Goal: Task Accomplishment & Management: Manage account settings

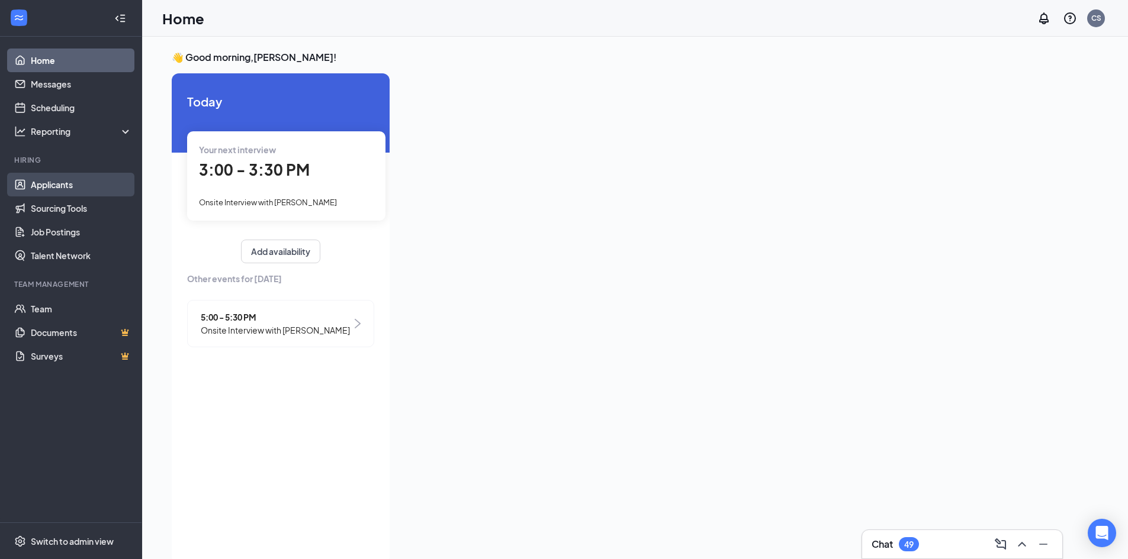
click at [66, 185] on link "Applicants" at bounding box center [81, 185] width 101 height 24
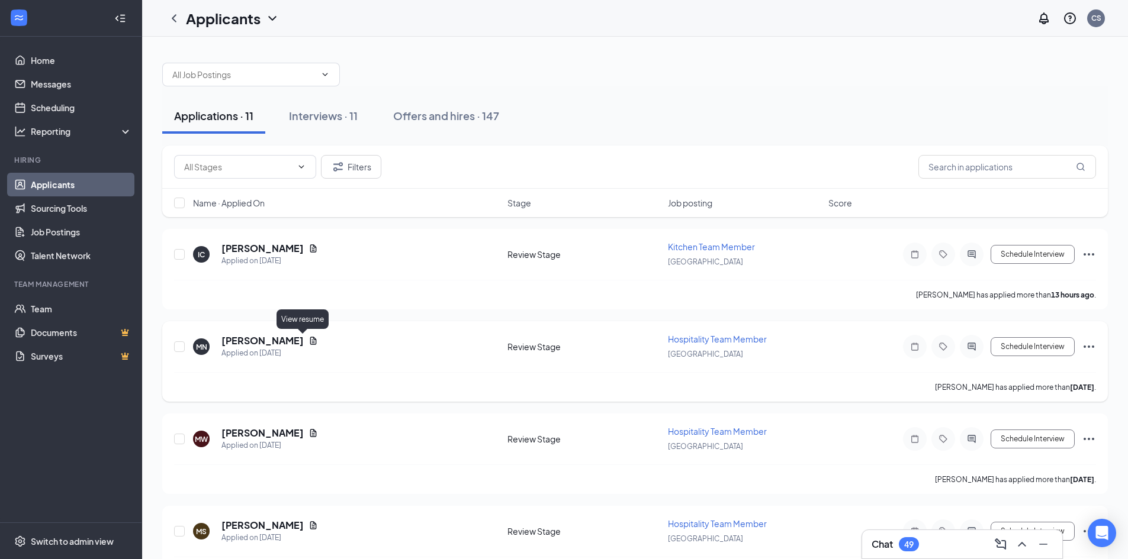
click at [308, 342] on icon "Document" at bounding box center [312, 340] width 9 height 9
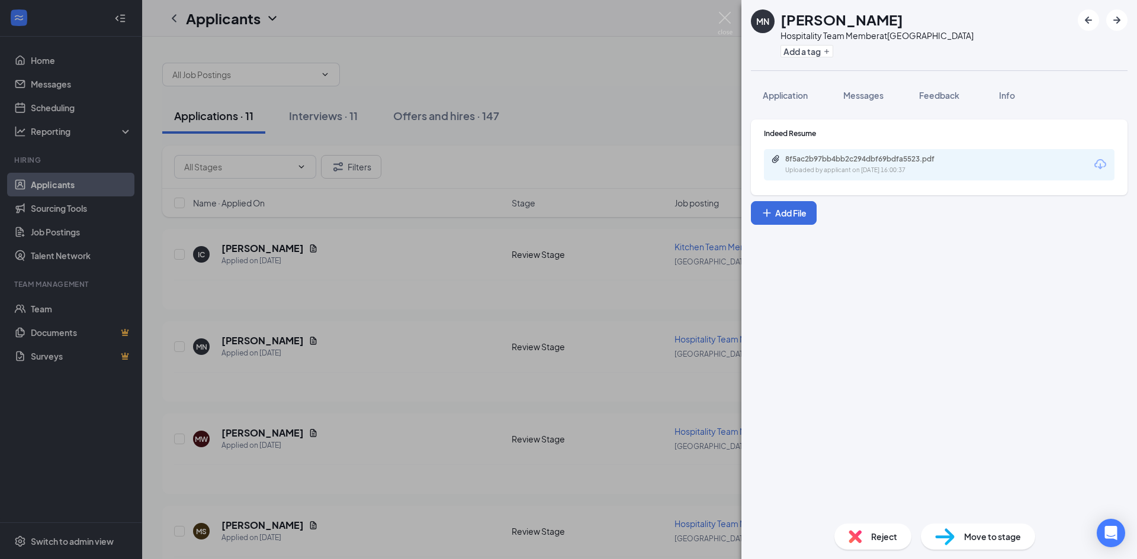
click at [852, 179] on div "8f5ac2b97bb4bb2c294dbf69bdfa5523.pdf Uploaded by applicant on [DATE] 16:00:37" at bounding box center [939, 164] width 350 height 31
click at [849, 172] on div "Uploaded by applicant on [DATE] 16:00:37" at bounding box center [874, 170] width 178 height 9
drag, startPoint x: 441, startPoint y: 309, endPoint x: 432, endPoint y: 313, distance: 9.8
click at [440, 310] on div "MN [PERSON_NAME] Hospitality Team Member at [GEOGRAPHIC_DATA] Add a tag Applica…" at bounding box center [568, 279] width 1137 height 559
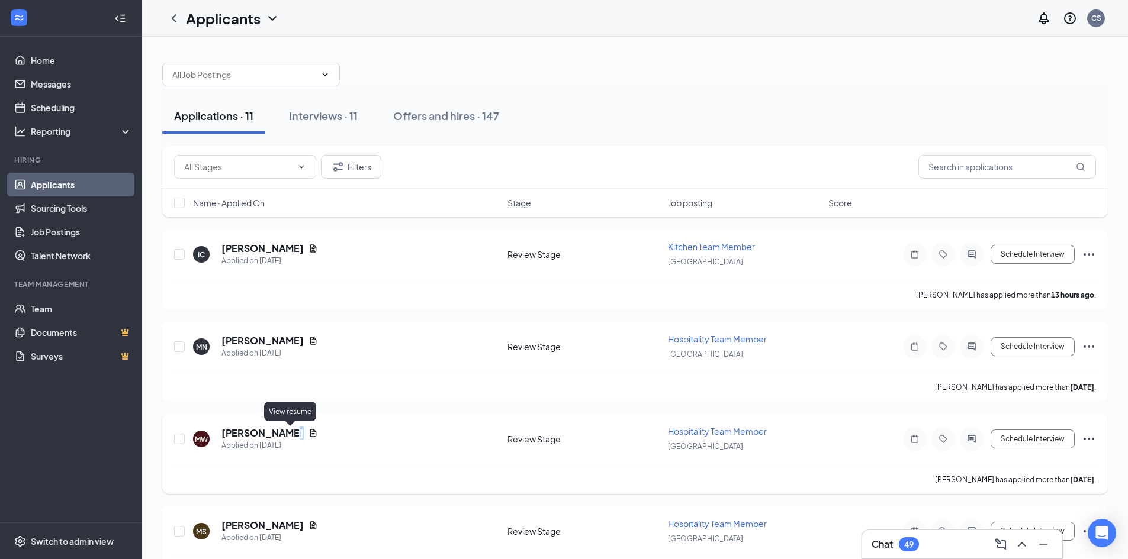
click at [308, 432] on icon "Document" at bounding box center [312, 433] width 9 height 9
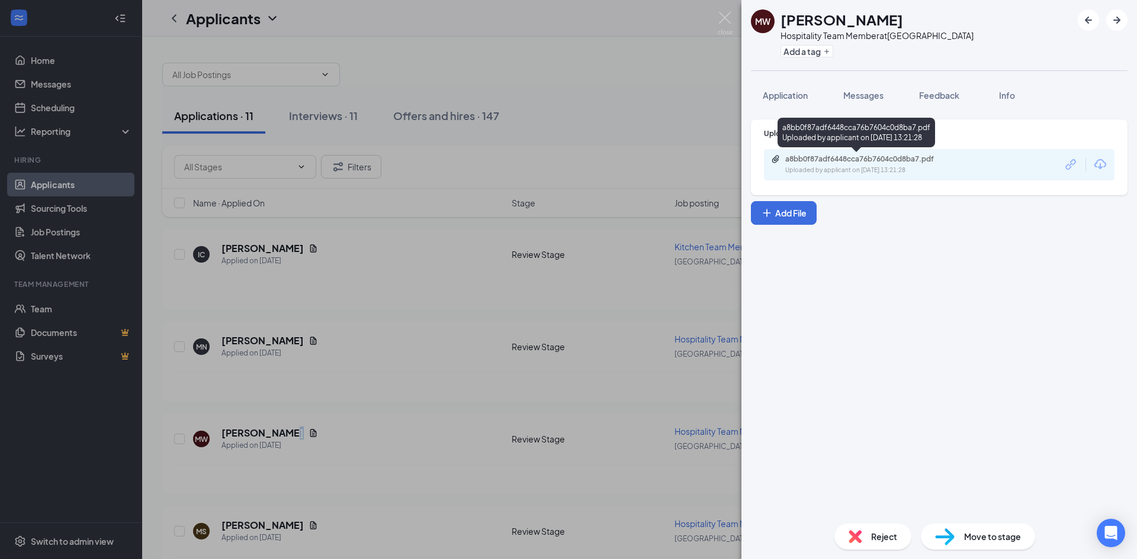
click at [839, 157] on div "a8bb0f87adf6448cca76b7604c0d8ba7.pdf" at bounding box center [868, 158] width 166 height 9
click at [259, 442] on div "MW [PERSON_NAME] Hospitality Team Member at [GEOGRAPHIC_DATA] Add a tag Applica…" at bounding box center [568, 279] width 1137 height 559
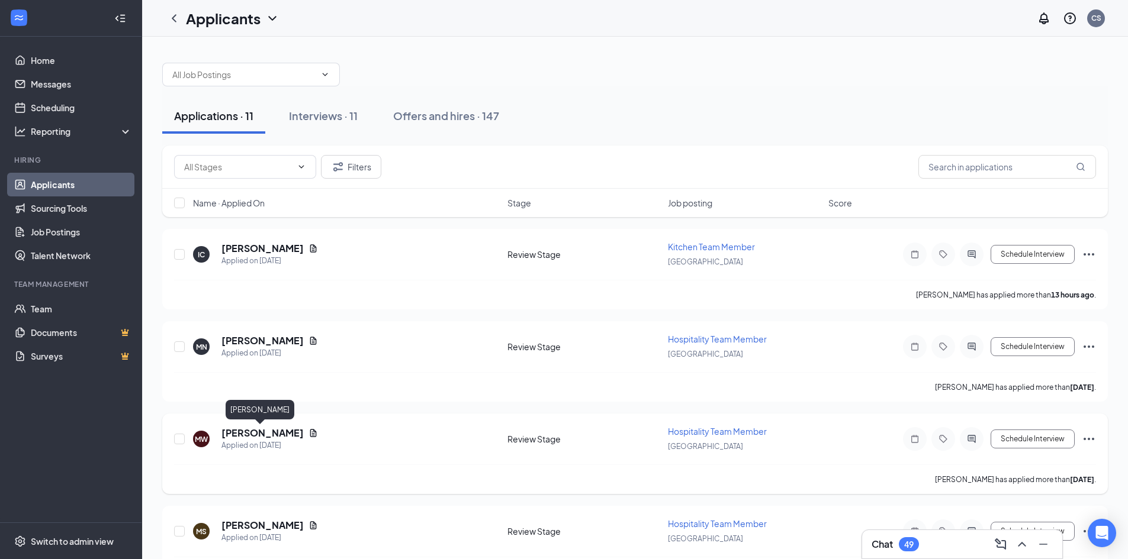
click at [259, 429] on h5 "[PERSON_NAME]" at bounding box center [262, 433] width 82 height 13
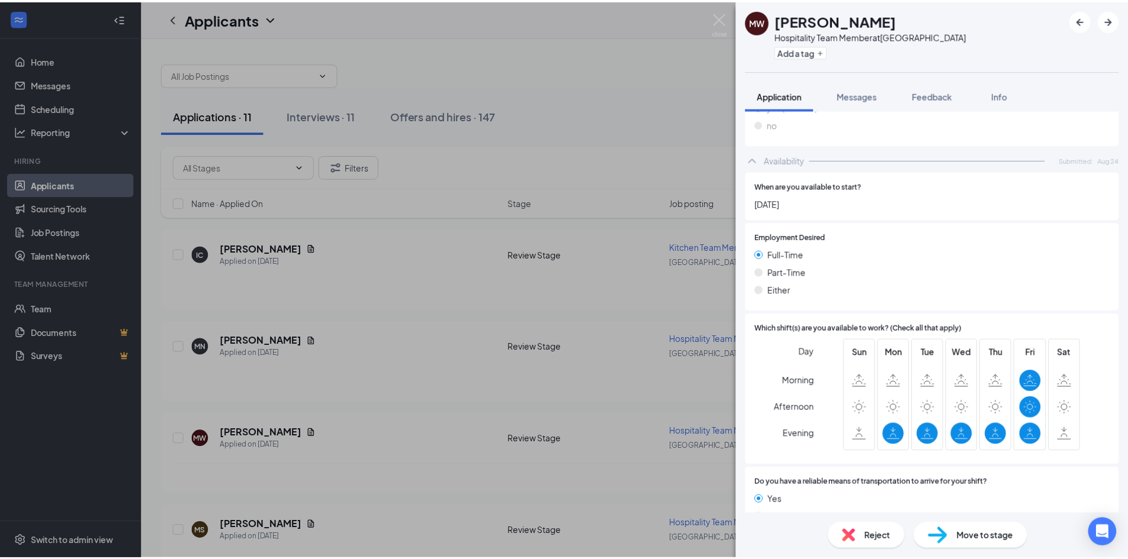
scroll to position [842, 0]
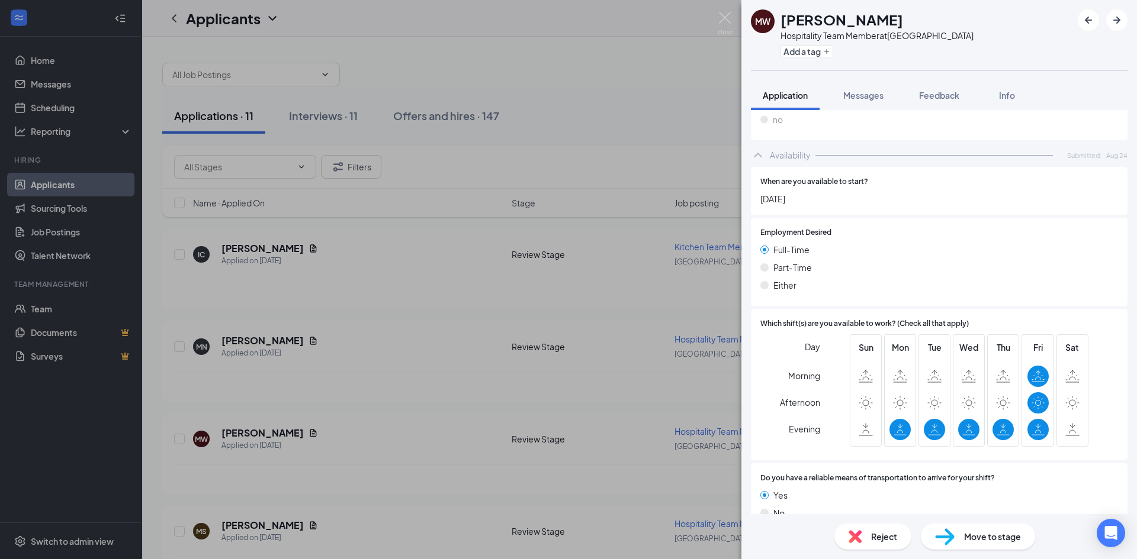
click at [586, 286] on div "MW [PERSON_NAME] Hospitality Team Member at [GEOGRAPHIC_DATA] Add a tag Applica…" at bounding box center [568, 279] width 1137 height 559
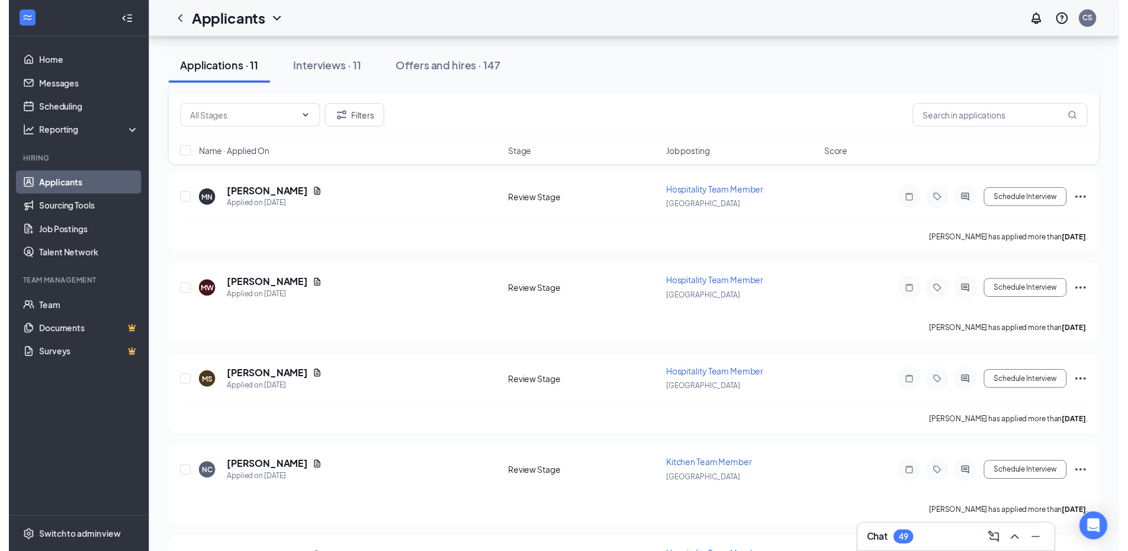
scroll to position [237, 0]
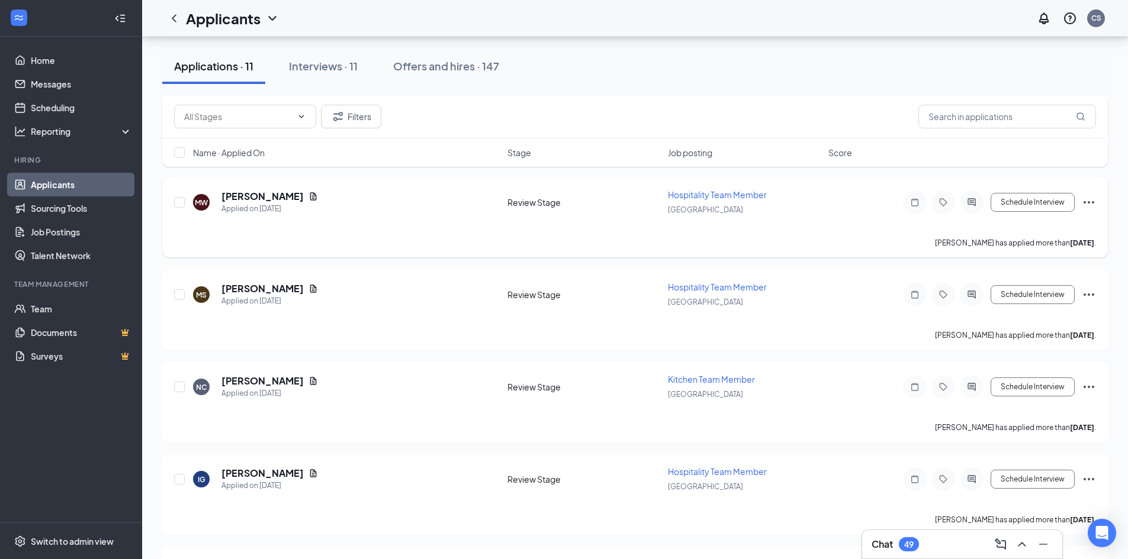
click at [289, 190] on div "[PERSON_NAME]" at bounding box center [269, 196] width 96 height 13
click at [308, 289] on icon "Document" at bounding box center [312, 288] width 9 height 9
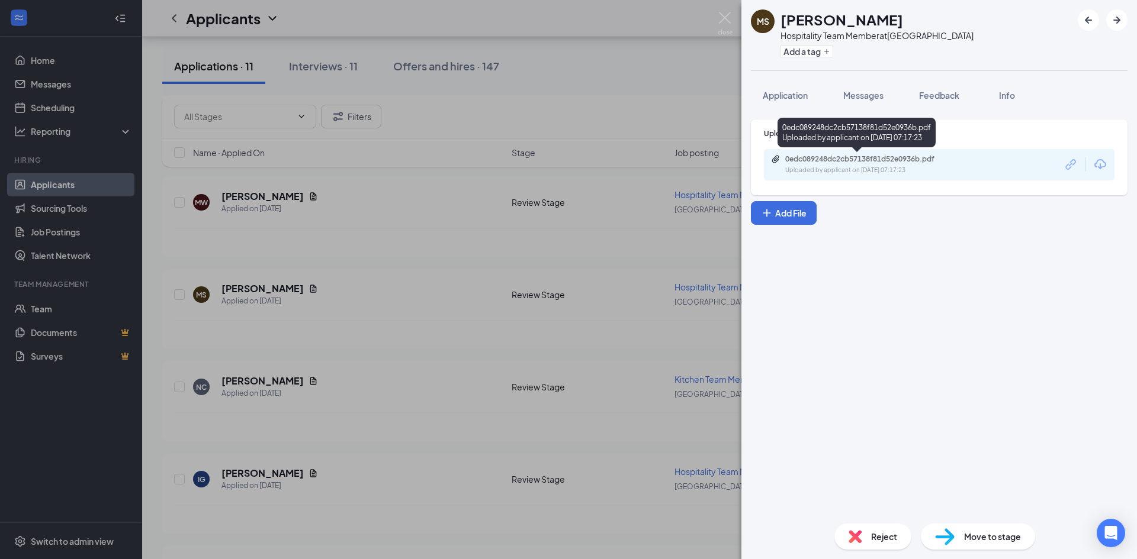
click at [866, 172] on div "Uploaded by applicant on [DATE] 07:17:23" at bounding box center [874, 170] width 178 height 9
click at [345, 422] on div "[PERSON_NAME] Hospitality Team Member at [GEOGRAPHIC_DATA] Add a tag Applicatio…" at bounding box center [568, 279] width 1137 height 559
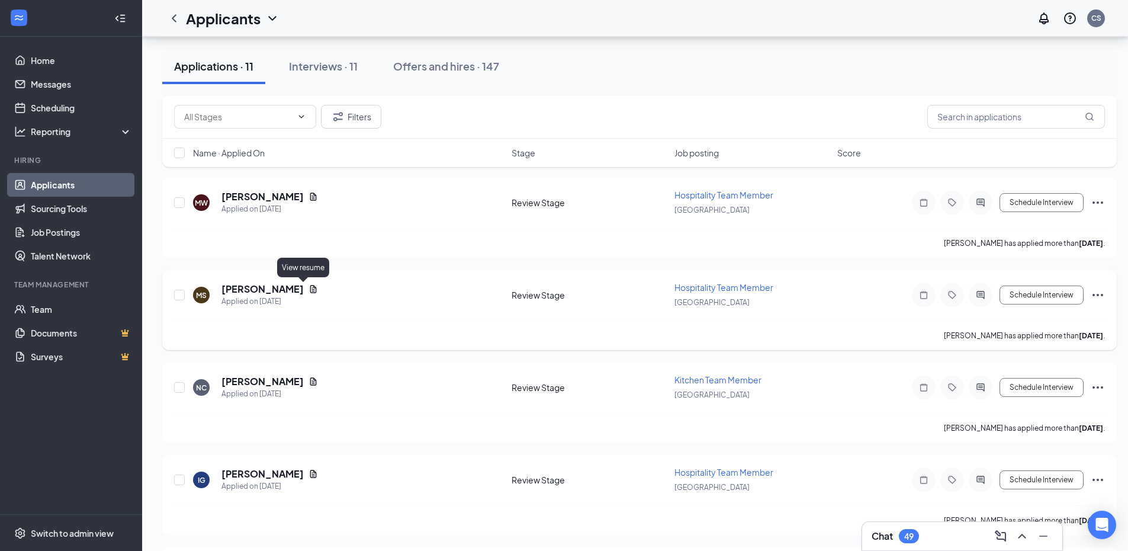
click at [310, 286] on icon "Document" at bounding box center [313, 289] width 7 height 8
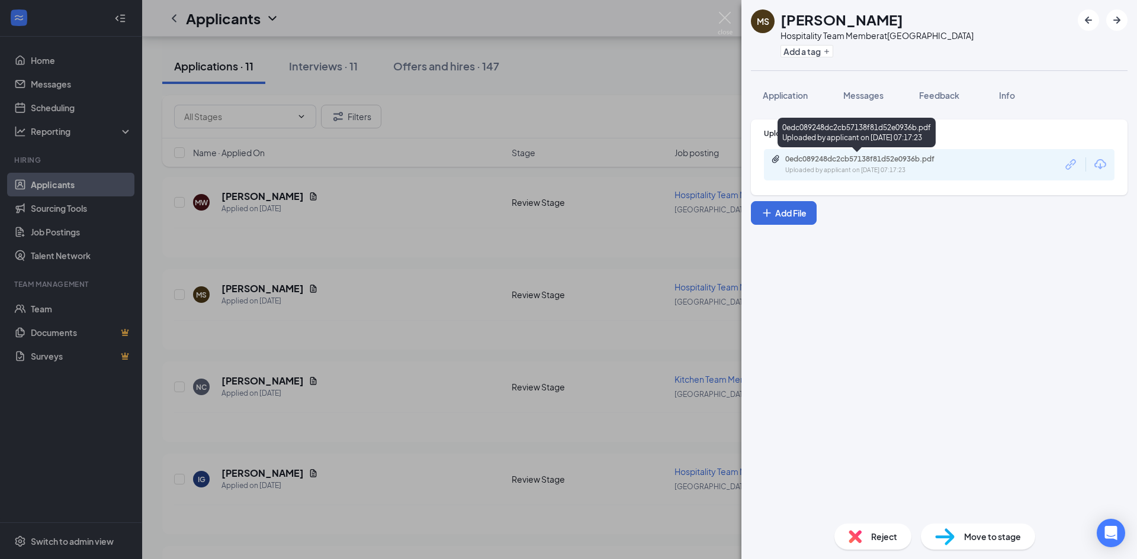
click at [894, 167] on div "Uploaded by applicant on [DATE] 07:17:23" at bounding box center [874, 170] width 178 height 9
click at [407, 386] on div "[PERSON_NAME] Hospitality Team Member at [GEOGRAPHIC_DATA] Add a tag Applicatio…" at bounding box center [568, 279] width 1137 height 559
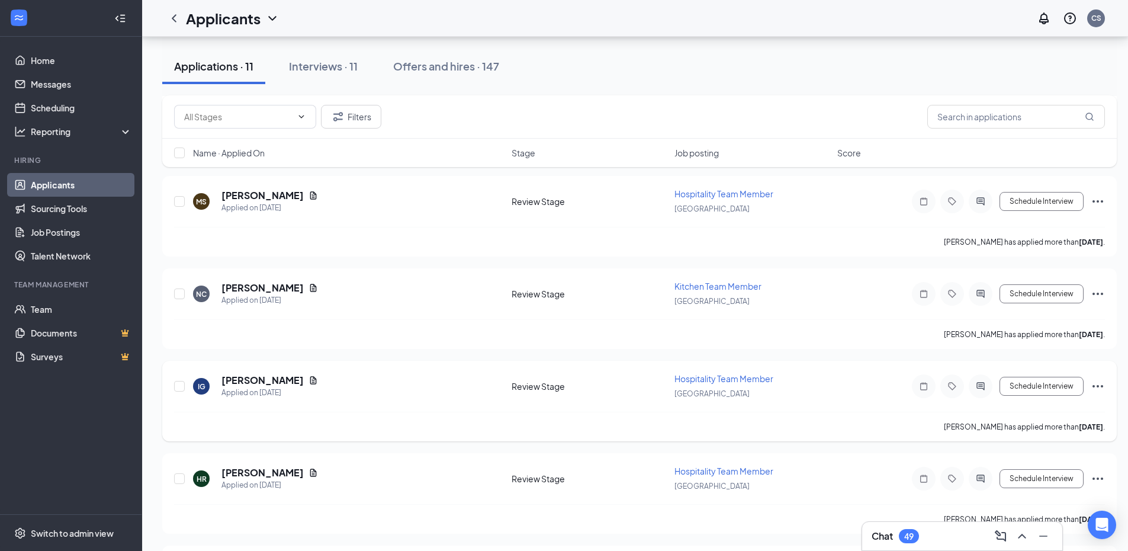
scroll to position [355, 0]
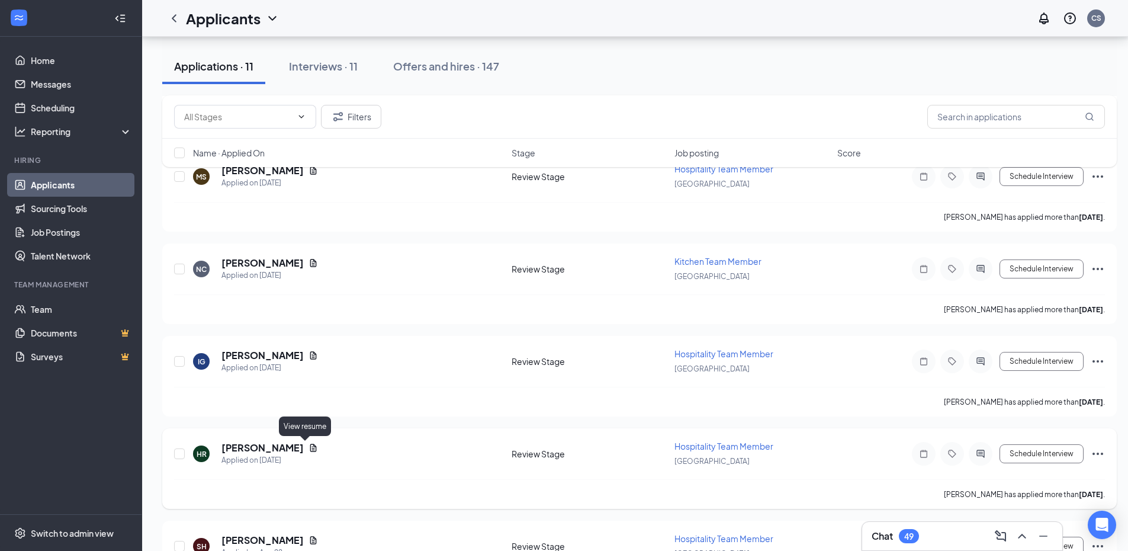
click at [308, 446] on icon "Document" at bounding box center [312, 447] width 9 height 9
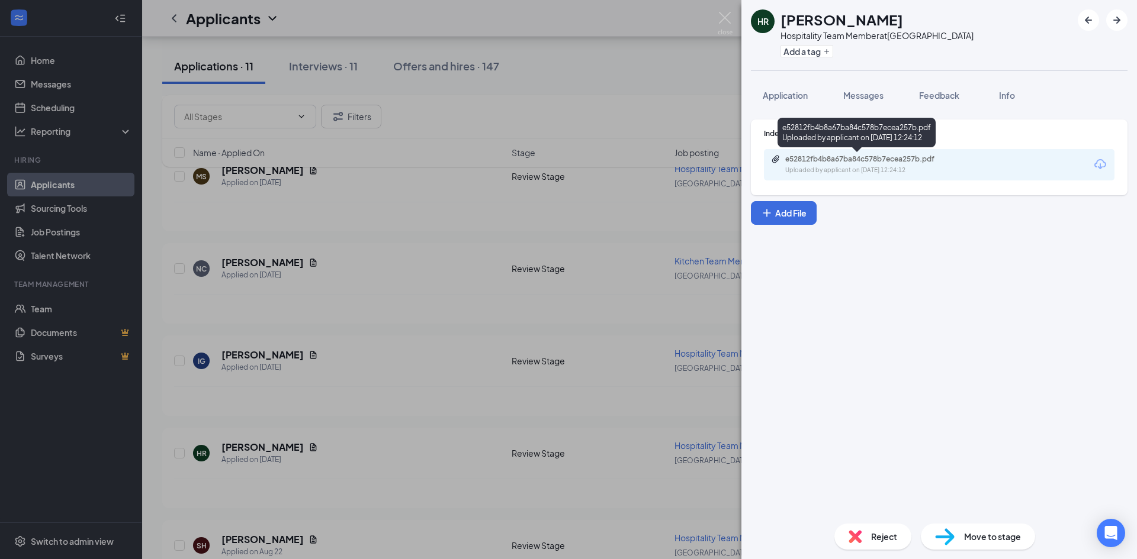
click at [827, 169] on div "Uploaded by applicant on [DATE] 12:24:12" at bounding box center [874, 170] width 178 height 9
click at [329, 336] on div "HR [PERSON_NAME] Hospitality Team Member at [GEOGRAPHIC_DATA] Add a tag Applica…" at bounding box center [568, 279] width 1137 height 559
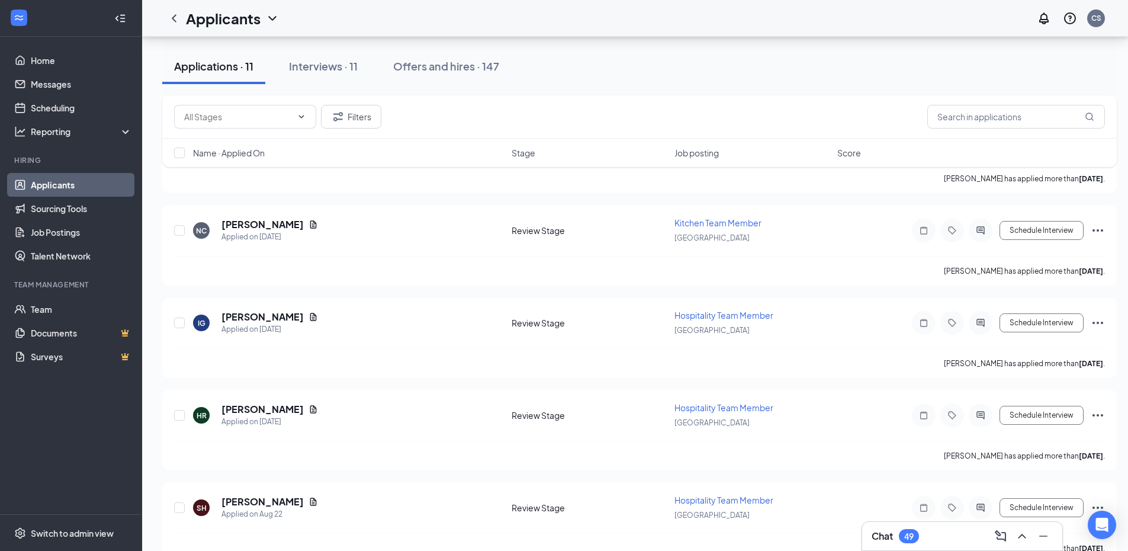
scroll to position [414, 0]
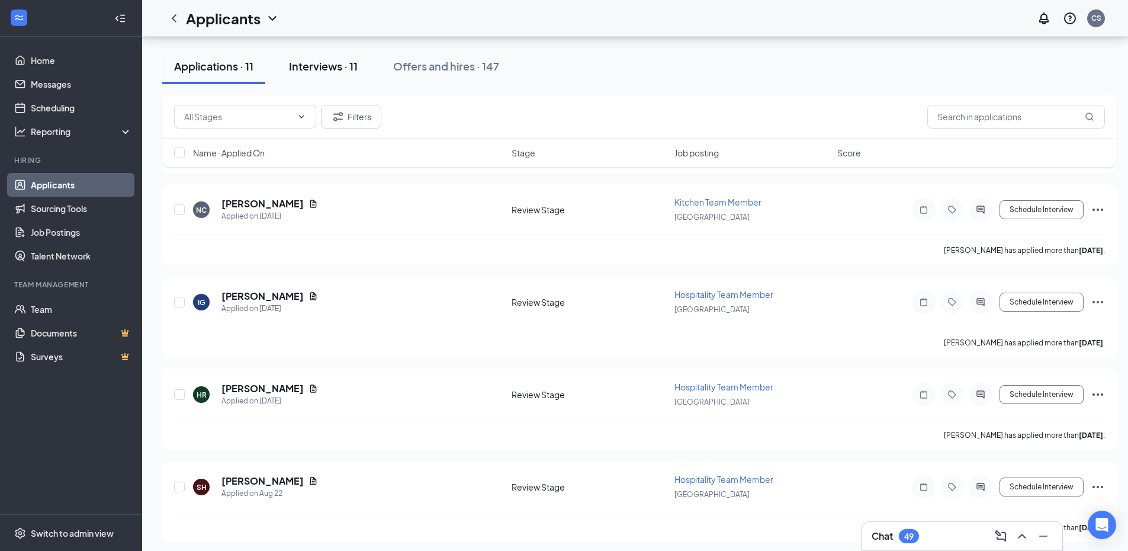
click at [345, 63] on div "Interviews · 11" at bounding box center [323, 66] width 69 height 15
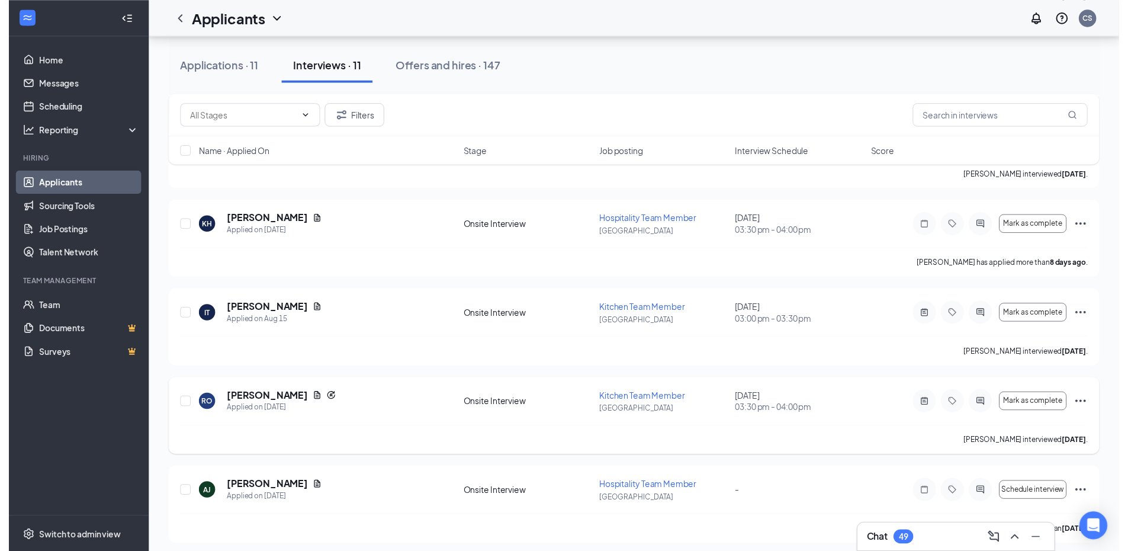
scroll to position [662, 0]
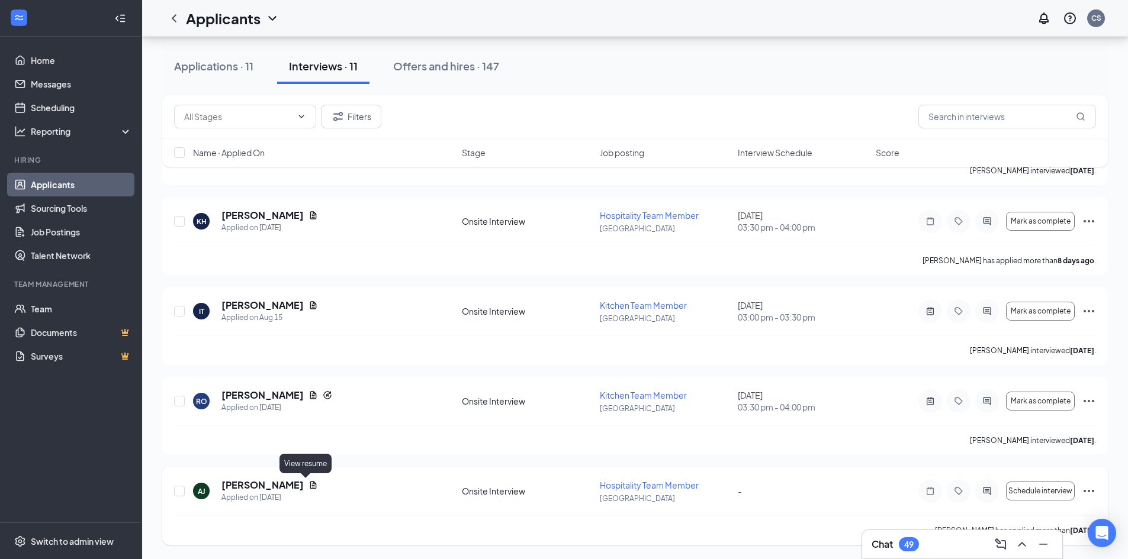
click at [309, 484] on icon "Document" at bounding box center [312, 485] width 9 height 9
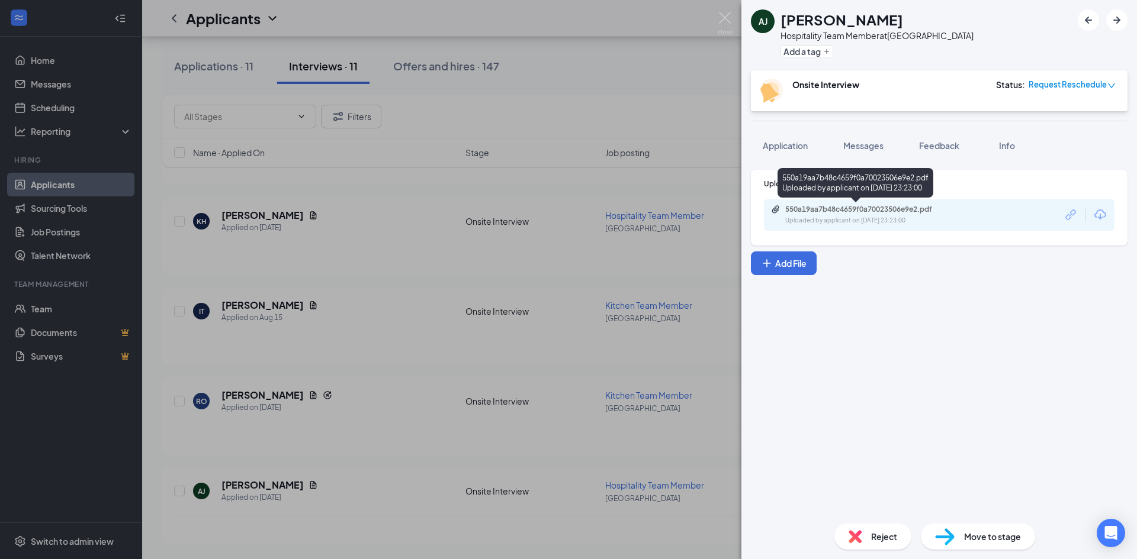
click at [845, 226] on div "550a19aa7b48c4659f0a70023506e9e2.pdf Uploaded by applicant on [DATE] 23:23:00" at bounding box center [939, 214] width 350 height 31
click at [848, 218] on div "Uploaded by applicant on [DATE] 23:23:00" at bounding box center [874, 220] width 178 height 9
click at [461, 203] on div "[PERSON_NAME] Hospitality Team Member at [GEOGRAPHIC_DATA] Add a tag Onsite Int…" at bounding box center [568, 279] width 1137 height 559
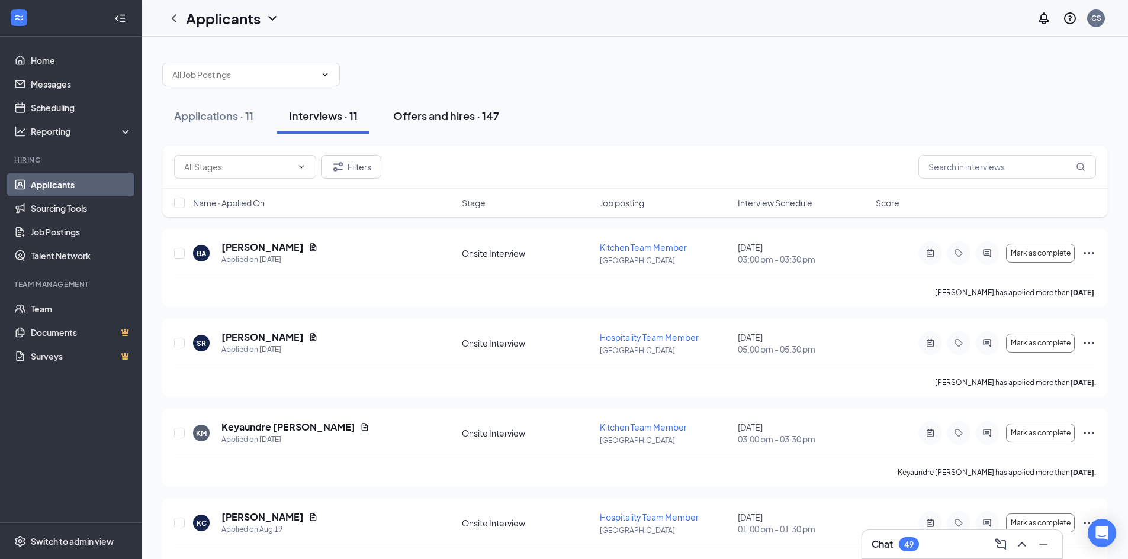
drag, startPoint x: 445, startPoint y: 94, endPoint x: 443, endPoint y: 113, distance: 19.0
click at [445, 101] on div "Applications · 11 Interviews · 11 Offers and hires · 147" at bounding box center [634, 115] width 945 height 59
click at [443, 113] on div "Offers and hires · 147" at bounding box center [446, 115] width 106 height 15
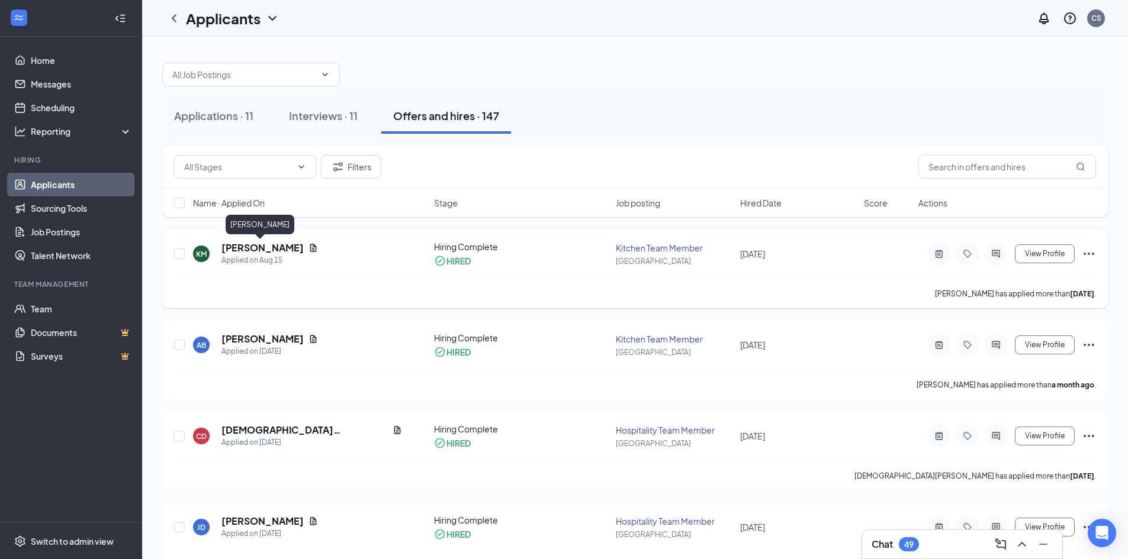
click at [257, 252] on h5 "[PERSON_NAME]" at bounding box center [262, 248] width 82 height 13
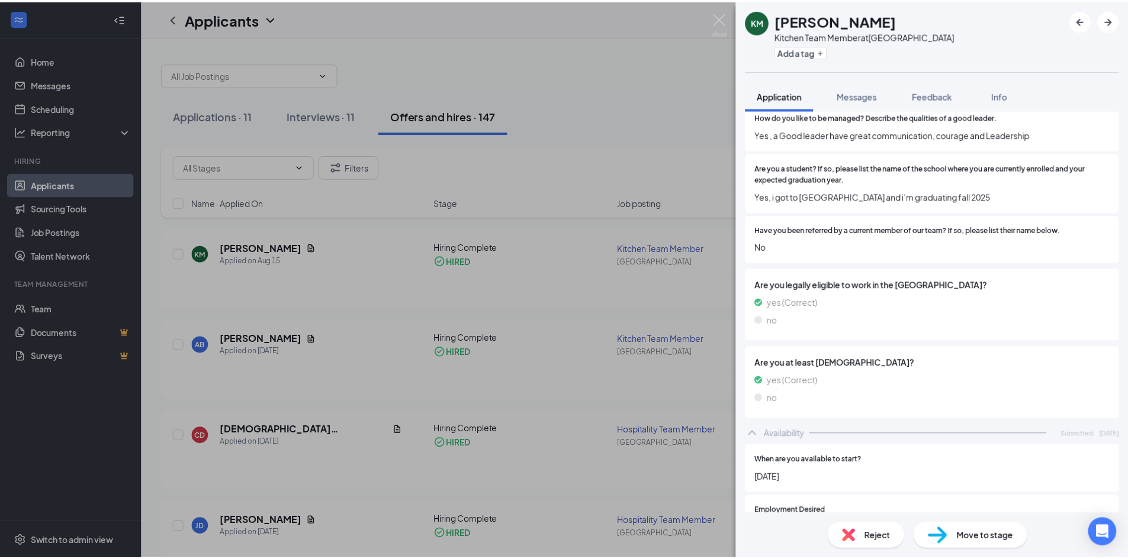
scroll to position [592, 0]
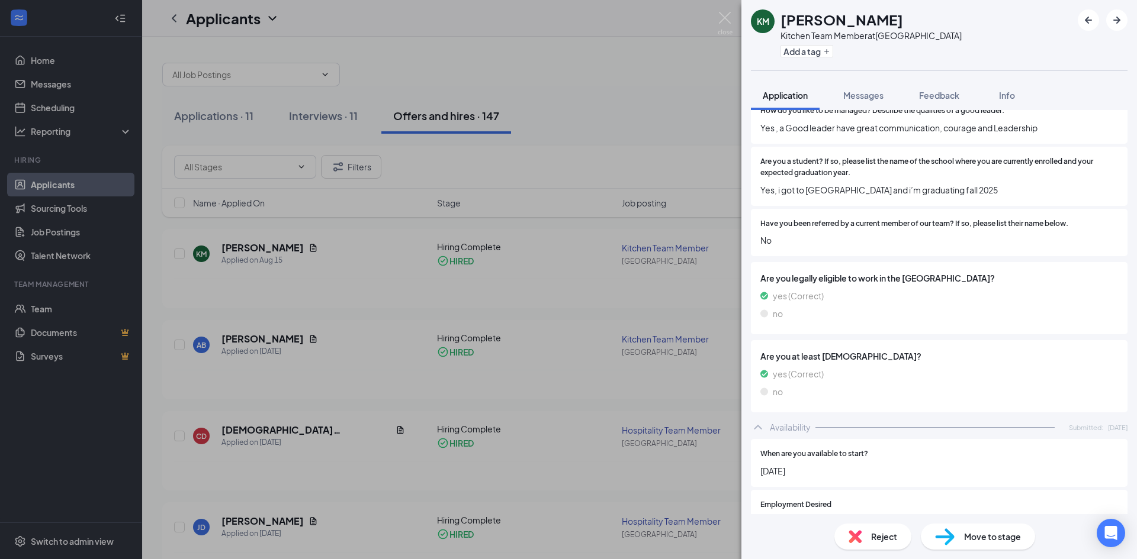
click at [489, 221] on div "KM [PERSON_NAME] Kitchen Team Member at [GEOGRAPHIC_DATA] Add a tag Application…" at bounding box center [568, 279] width 1137 height 559
